Goal: Use online tool/utility: Utilize a website feature to perform a specific function

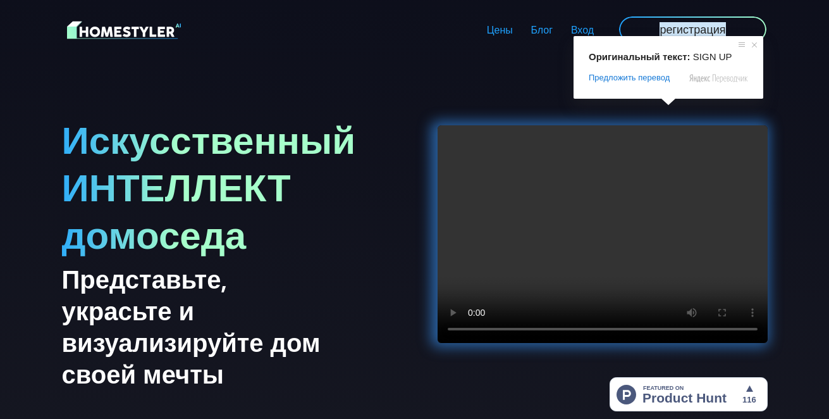
click at [675, 26] on ya-tr-span "регистрация" at bounding box center [693, 29] width 66 height 14
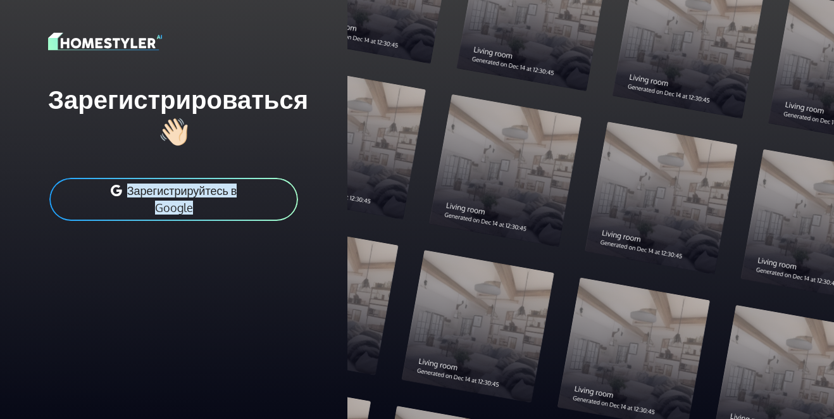
click at [171, 197] on ya-tr-span "Зарегистрируйтесь в Google" at bounding box center [182, 198] width 110 height 31
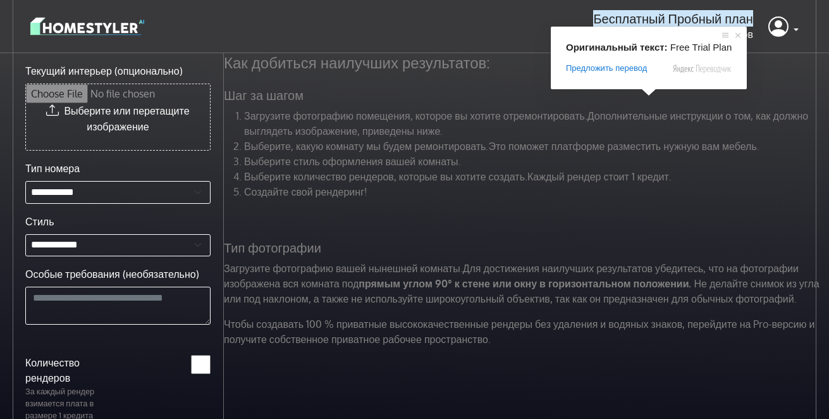
click at [662, 20] on ya-tr-span "Бесплатный Пробный план" at bounding box center [673, 18] width 160 height 16
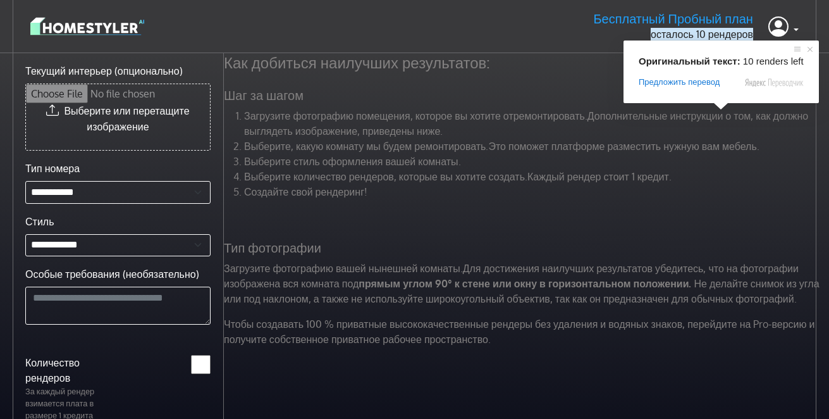
click at [719, 20] on ya-tr-span "Бесплатный Пробный план" at bounding box center [673, 18] width 160 height 16
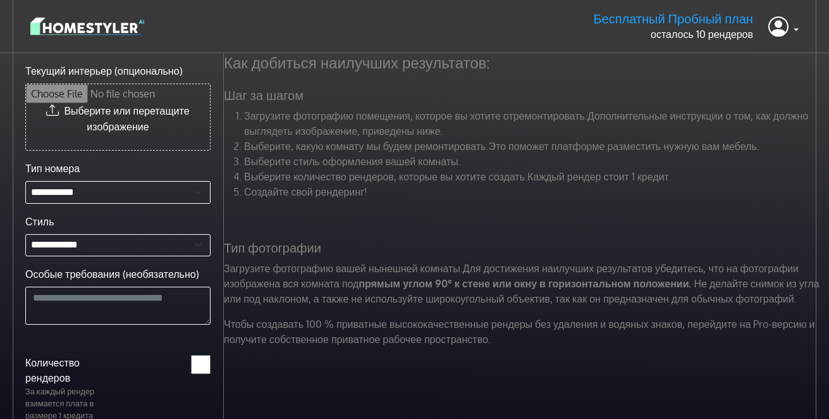
click at [719, 22] on ya-tr-span "Бесплатный Пробный план" at bounding box center [673, 18] width 160 height 16
click at [737, 44] on header "Бесплатный Пробный план осталось 10 рендеров Profile Sign out" at bounding box center [414, 26] width 829 height 53
click at [782, 28] on icon at bounding box center [779, 26] width 20 height 26
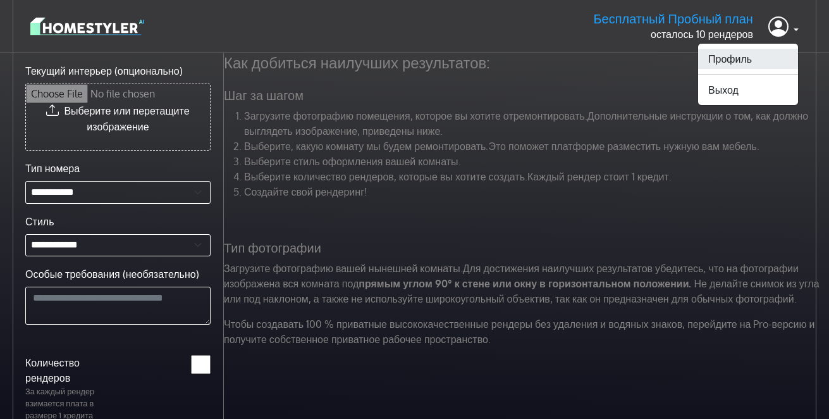
click at [738, 61] on ya-tr-span "Профиль" at bounding box center [731, 59] width 44 height 13
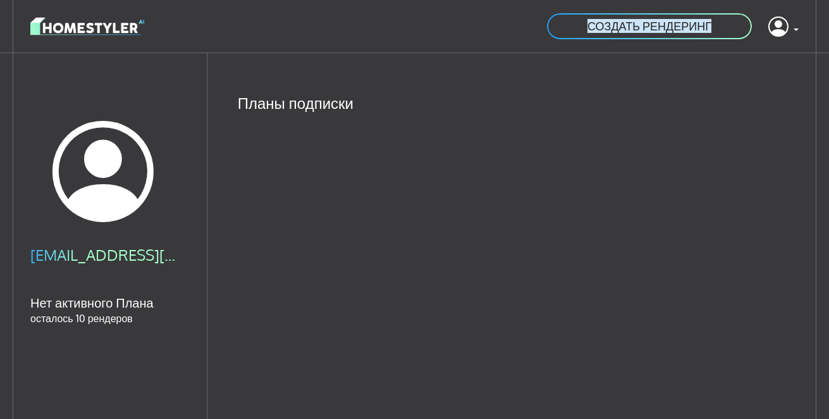
click at [686, 20] on ya-tr-span "СОЗДАТЬ РЕНДЕРИНГ" at bounding box center [650, 26] width 124 height 14
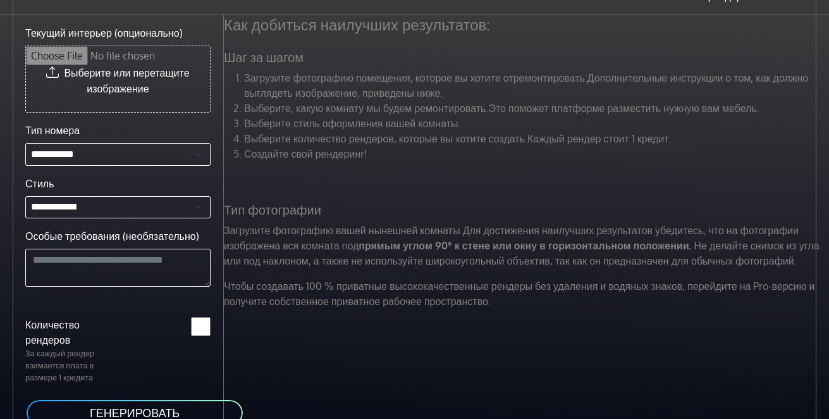
scroll to position [56, 0]
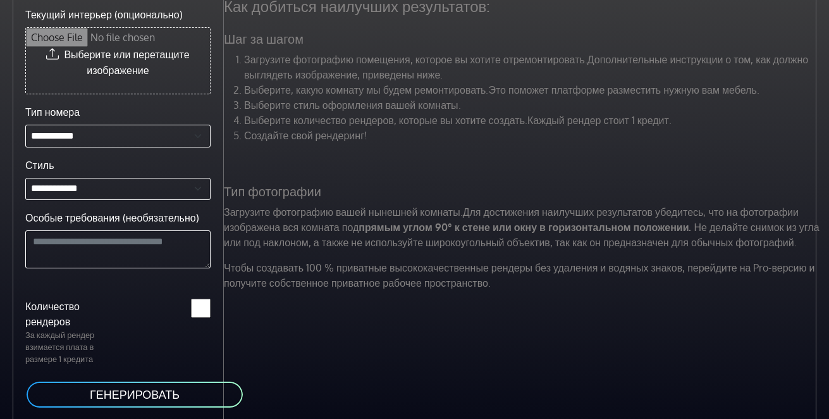
click at [142, 390] on ya-tr-span "ГЕНЕРИРОВАТЬ" at bounding box center [135, 394] width 90 height 14
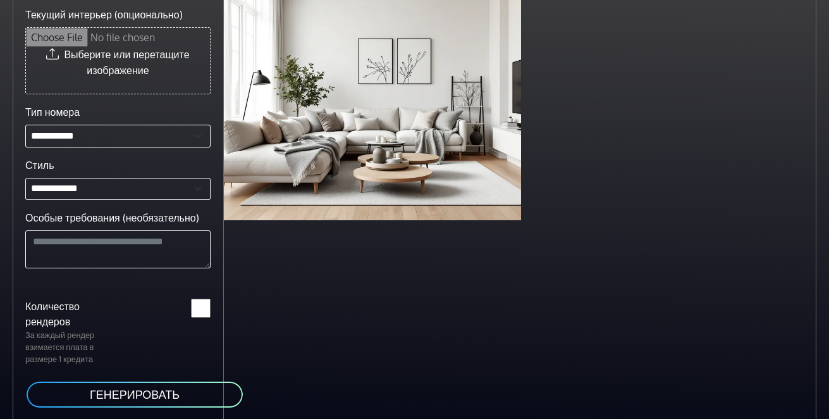
drag, startPoint x: 566, startPoint y: 247, endPoint x: 719, endPoint y: 359, distance: 188.8
click at [719, 359] on div "Скандинавская гостиная меньше минуты назад" at bounding box center [526, 206] width 605 height 419
click at [169, 395] on ya-tr-span "ГЕНЕРИРОВАТЬ" at bounding box center [135, 394] width 90 height 14
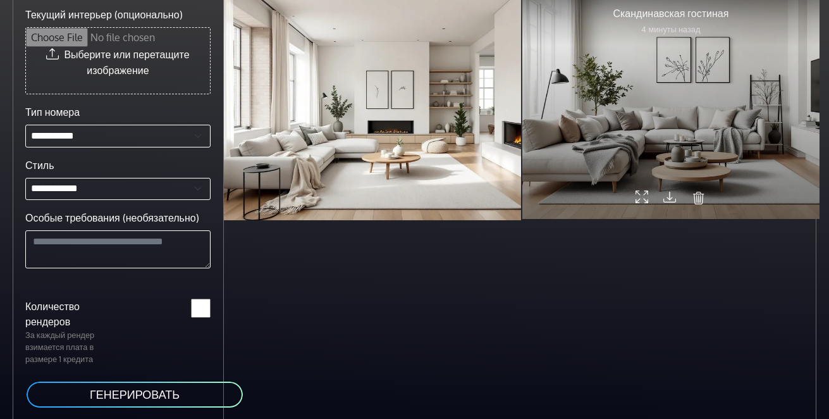
click at [714, 117] on div at bounding box center [671, 107] width 297 height 223
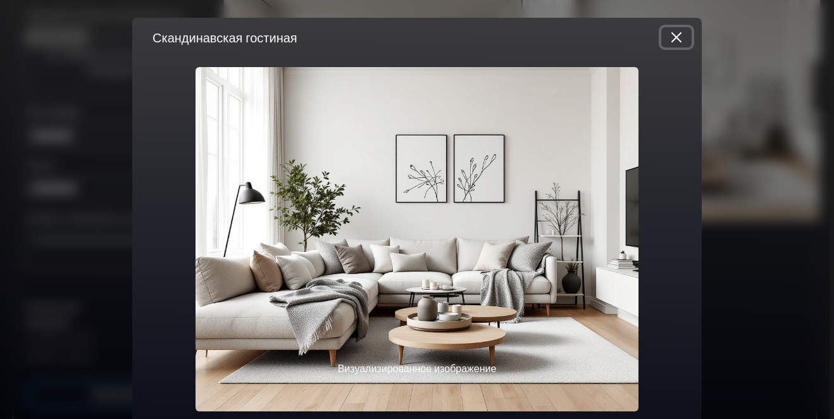
click at [673, 35] on button "Закрыть" at bounding box center [676, 37] width 30 height 20
